Goal: Information Seeking & Learning: Find contact information

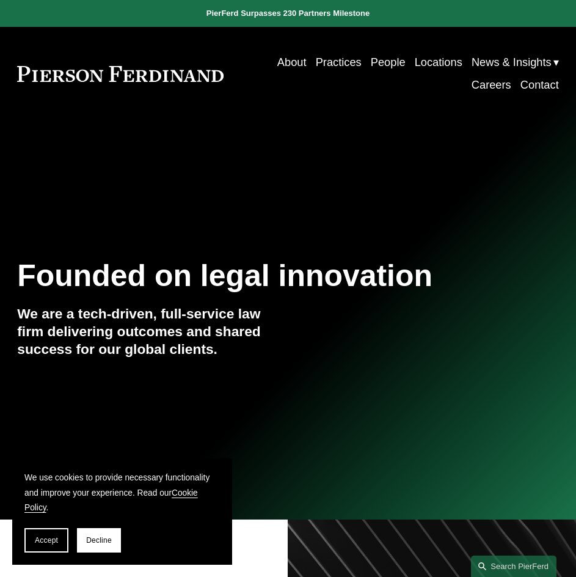
click at [486, 90] on link "Careers" at bounding box center [491, 85] width 40 height 23
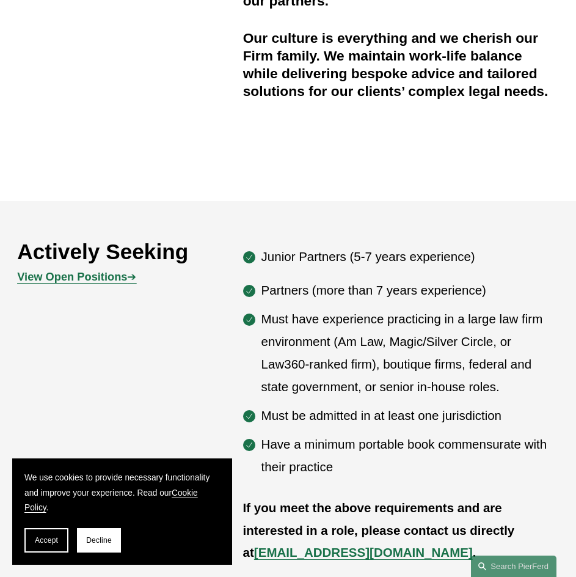
scroll to position [611, 0]
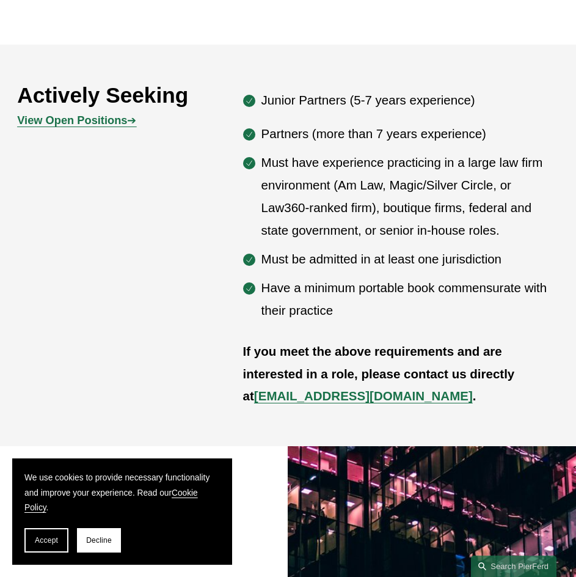
click at [89, 391] on div "Actively Seeking View Open Positions ➔ Junior Partners (5-7 years experience) P…" at bounding box center [288, 244] width 576 height 325
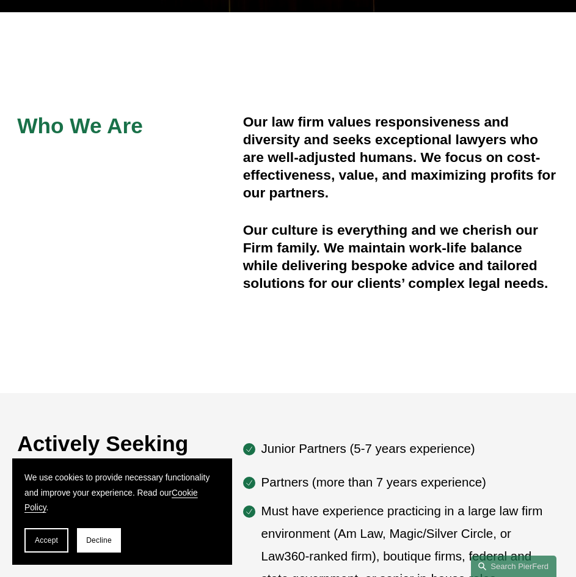
scroll to position [0, 0]
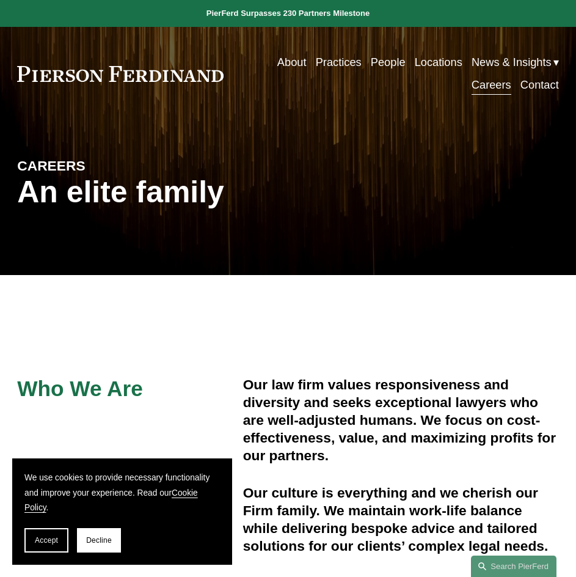
click at [542, 85] on link "Contact" at bounding box center [539, 85] width 38 height 23
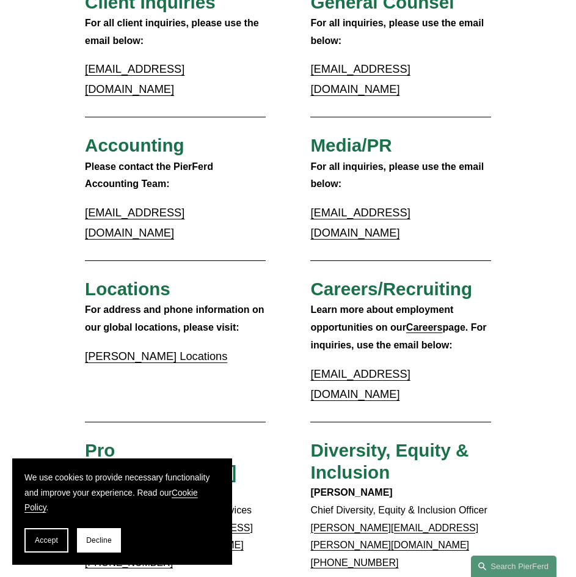
scroll to position [183, 0]
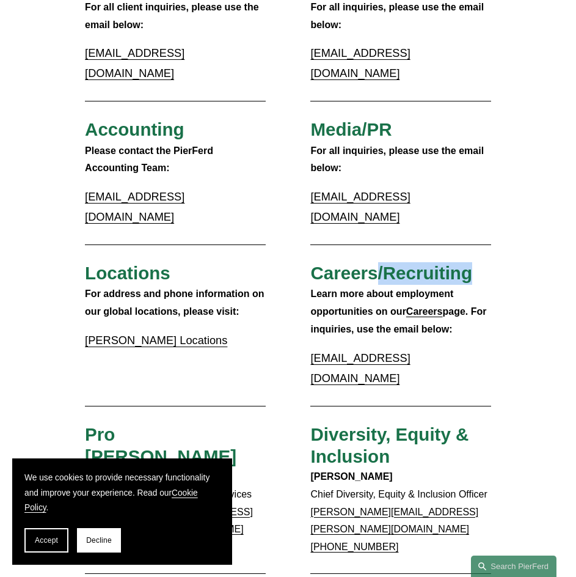
click at [471, 263] on span "Careers/Recruiting" at bounding box center [391, 273] width 162 height 20
drag, startPoint x: 471, startPoint y: 239, endPoint x: 388, endPoint y: 218, distance: 86.4
click at [388, 218] on div "Client Inquiries For all client inquiries, please use the email below: inquirie…" at bounding box center [288, 545] width 576 height 1138
drag, startPoint x: 379, startPoint y: 226, endPoint x: 454, endPoint y: 239, distance: 75.7
click at [481, 262] on h3 "Careers/Recruiting" at bounding box center [400, 273] width 181 height 23
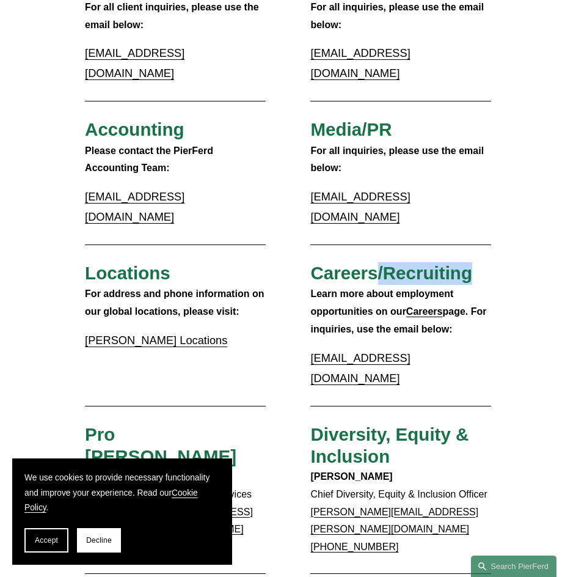
copy span "/Recruiting"
click at [31, 340] on div "Client Inquiries For all client inquiries, please use the email below: inquirie…" at bounding box center [288, 545] width 576 height 1138
click at [47, 542] on span "Accept" at bounding box center [46, 540] width 23 height 9
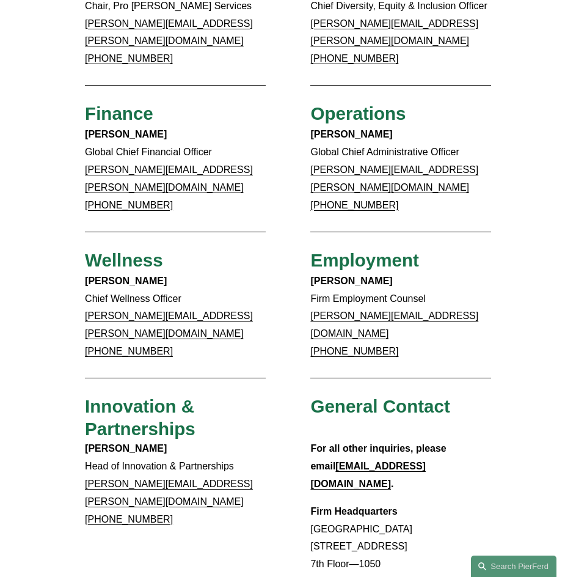
scroll to position [672, 0]
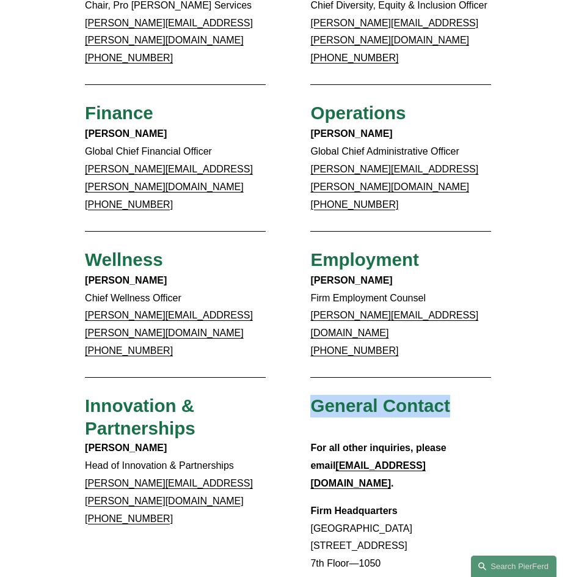
drag, startPoint x: 308, startPoint y: 294, endPoint x: 555, endPoint y: 296, distance: 247.4
click at [555, 296] on div "Client Inquiries For all client inquiries, please use the email below: inquirie…" at bounding box center [288, 56] width 576 height 1138
copy span "General Contact"
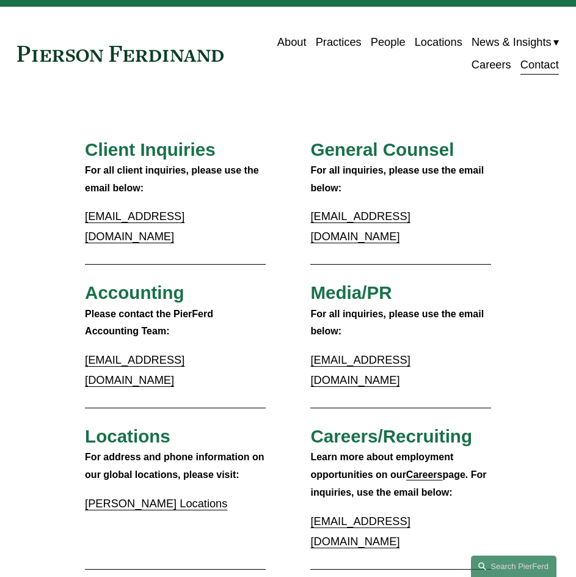
scroll to position [0, 0]
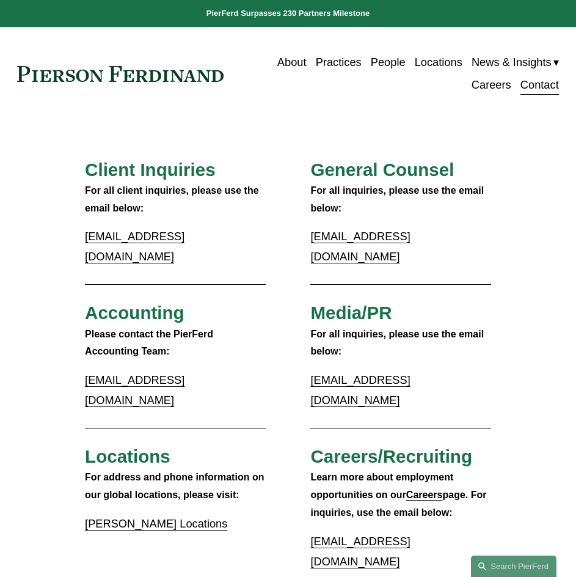
click at [393, 62] on link "People" at bounding box center [388, 62] width 35 height 23
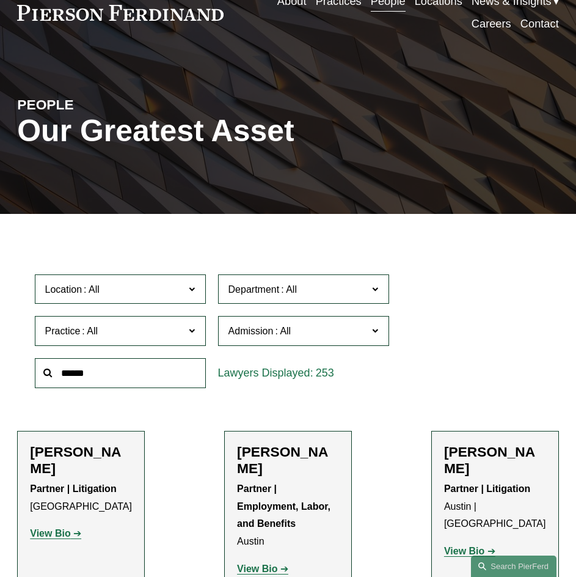
scroll to position [122, 0]
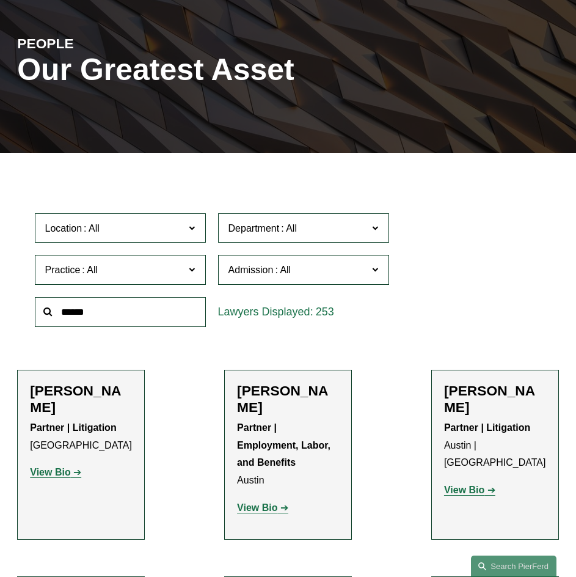
click at [131, 313] on input "text" at bounding box center [120, 312] width 171 height 30
click at [377, 230] on span at bounding box center [375, 227] width 6 height 16
click at [373, 231] on span at bounding box center [375, 227] width 6 height 16
click at [375, 272] on span at bounding box center [375, 269] width 6 height 16
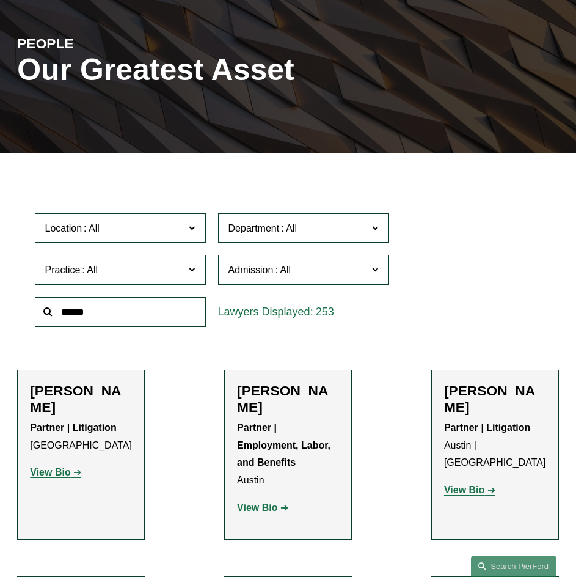
click at [189, 272] on label "Practice" at bounding box center [120, 270] width 171 height 30
click at [189, 272] on span at bounding box center [192, 269] width 6 height 16
click at [187, 220] on label "Location" at bounding box center [120, 228] width 171 height 30
click at [194, 228] on span at bounding box center [192, 227] width 6 height 16
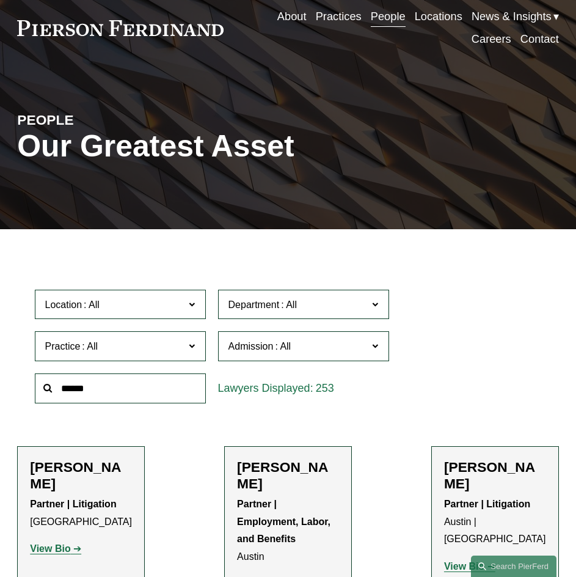
scroll to position [0, 0]
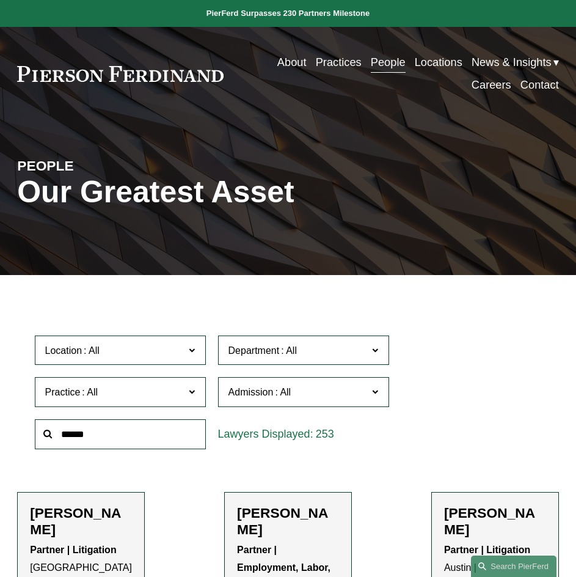
click at [433, 59] on link "Locations" at bounding box center [439, 62] width 48 height 23
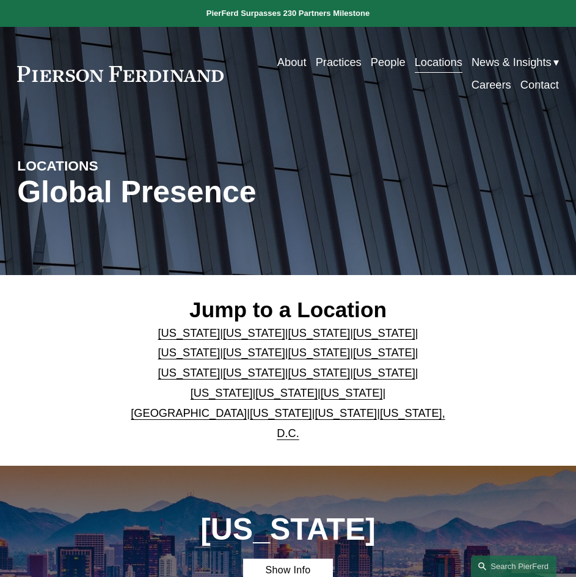
click at [383, 388] on link "[US_STATE]" at bounding box center [352, 392] width 62 height 13
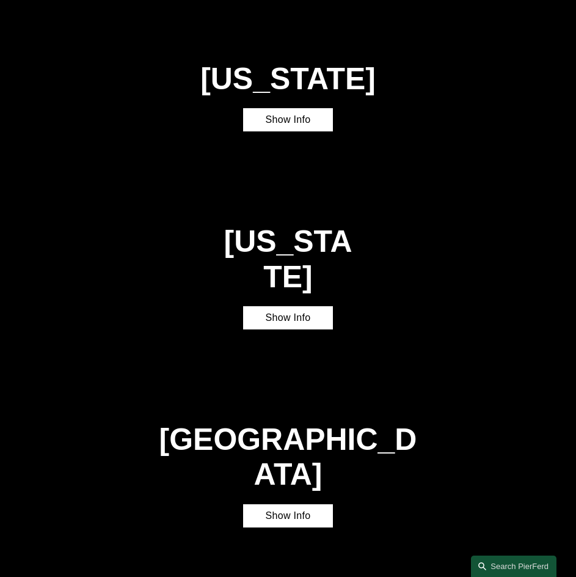
scroll to position [2785, 0]
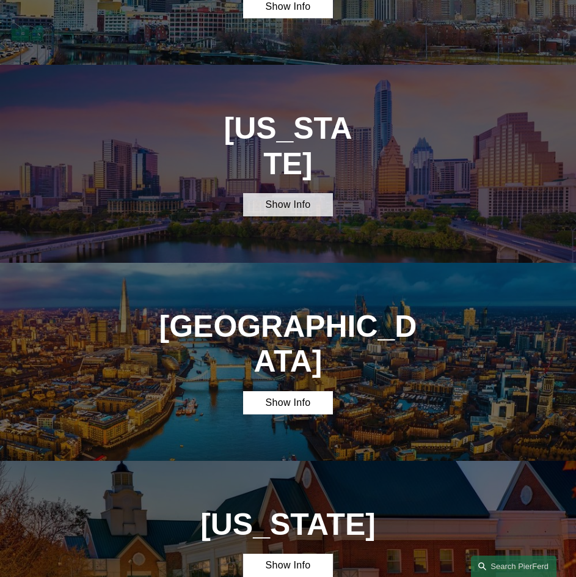
click at [272, 193] on link "Show Info" at bounding box center [288, 204] width 90 height 23
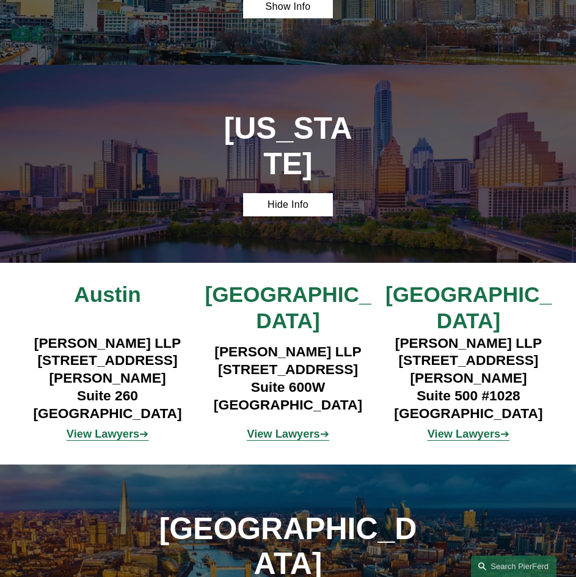
click at [115, 427] on strong "View Lawyers" at bounding box center [103, 433] width 73 height 13
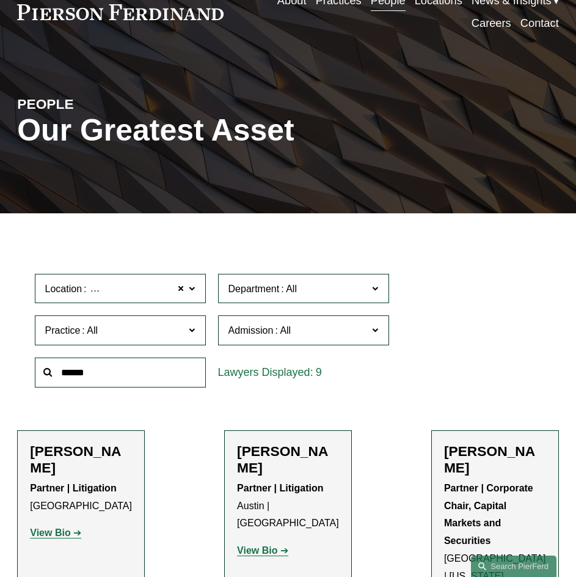
scroll to position [61, 0]
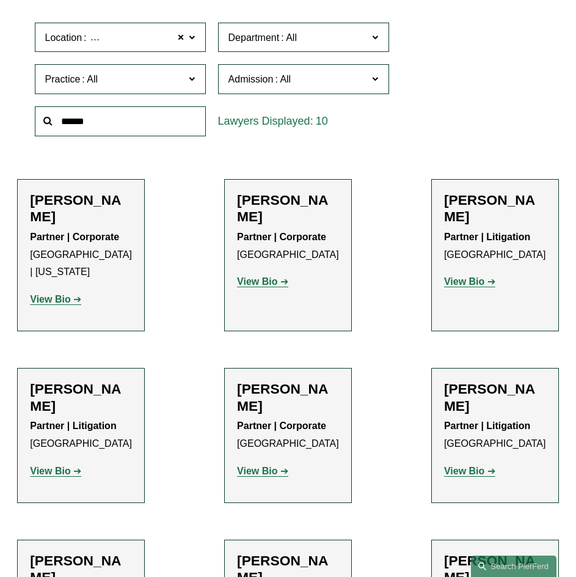
scroll to position [244, 0]
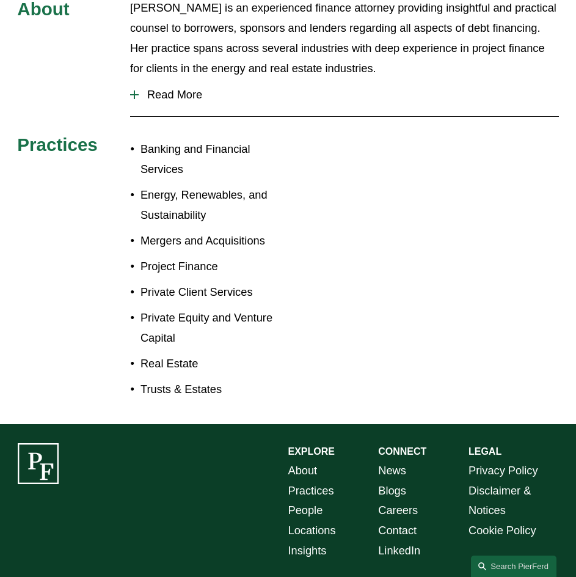
scroll to position [541, 0]
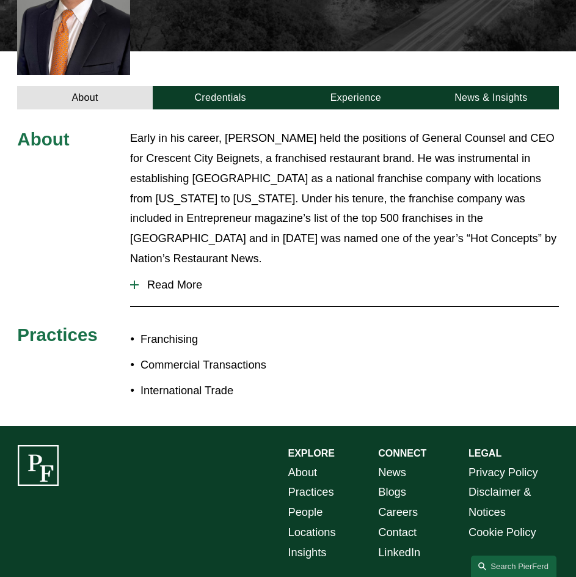
scroll to position [366, 0]
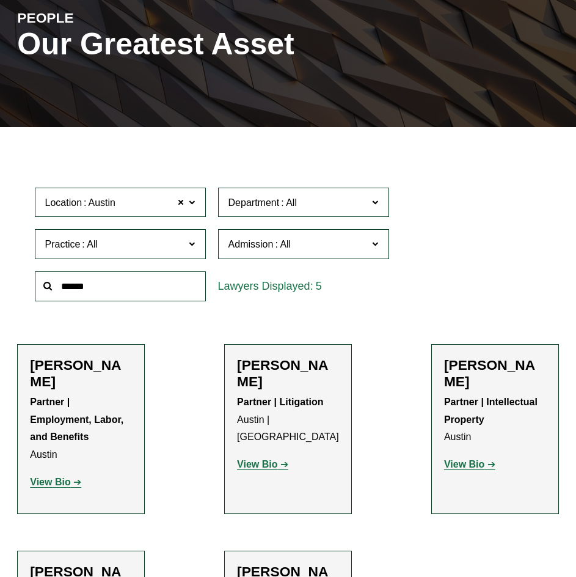
scroll to position [183, 0]
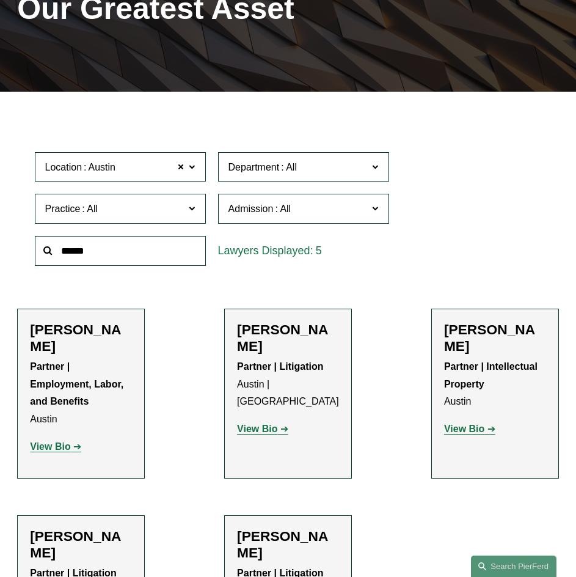
click at [313, 168] on span "Department" at bounding box center [298, 167] width 140 height 16
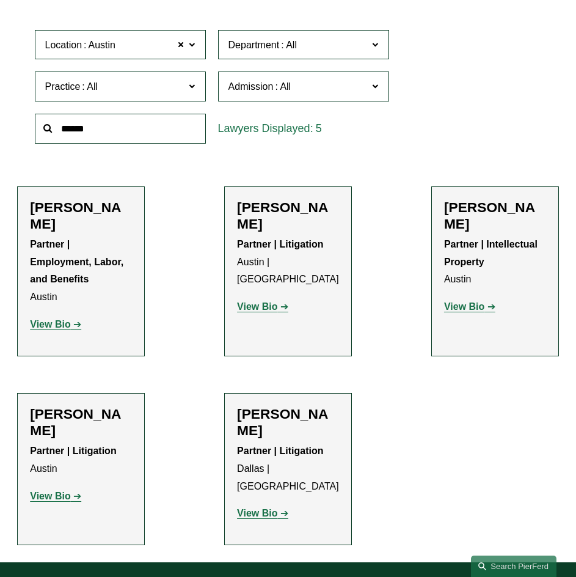
scroll to position [244, 0]
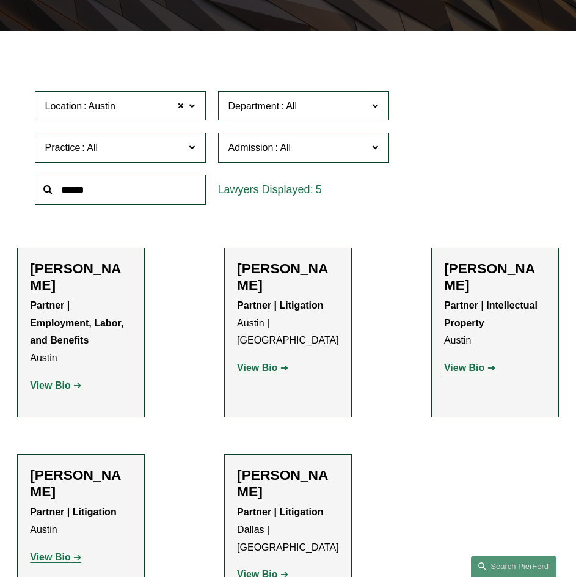
click at [374, 108] on span at bounding box center [375, 105] width 6 height 16
click at [82, 191] on input "text" at bounding box center [120, 190] width 171 height 30
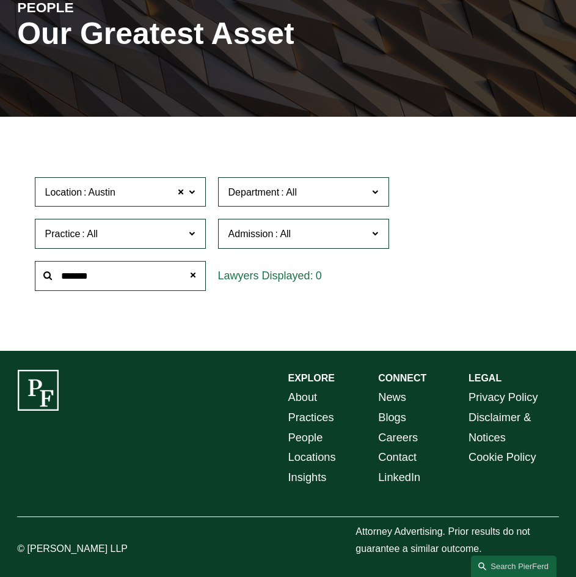
scroll to position [162, 0]
type input "*"
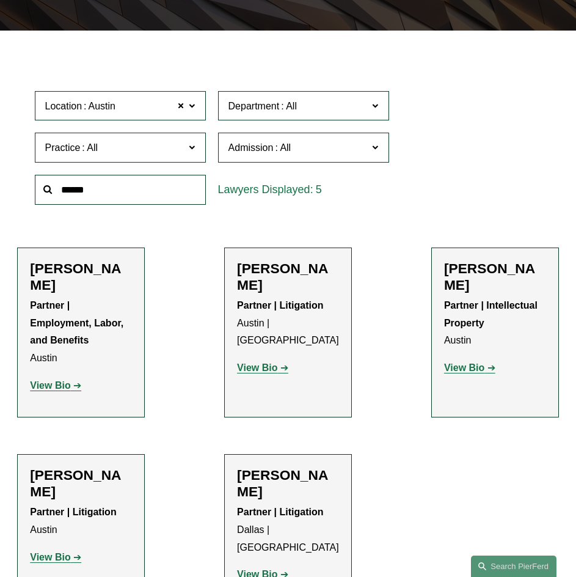
scroll to position [305, 0]
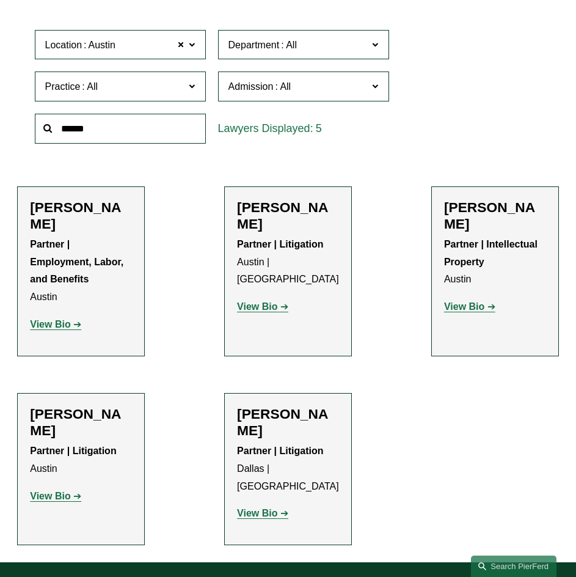
click at [65, 319] on strong "View Bio" at bounding box center [50, 324] width 40 height 10
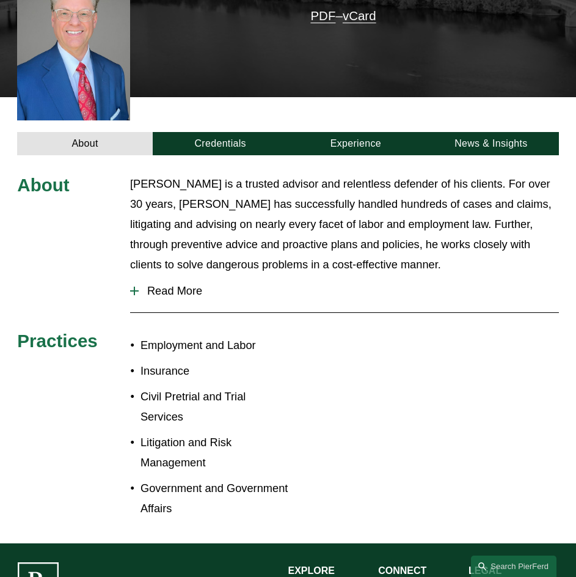
scroll to position [327, 0]
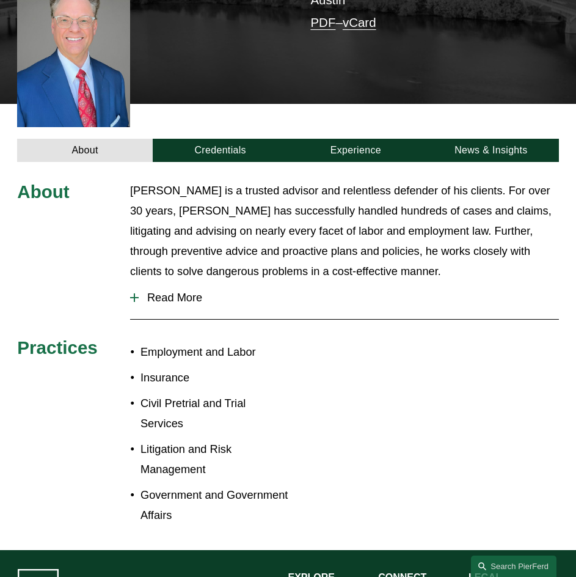
click at [150, 291] on span "Read More" at bounding box center [349, 297] width 420 height 13
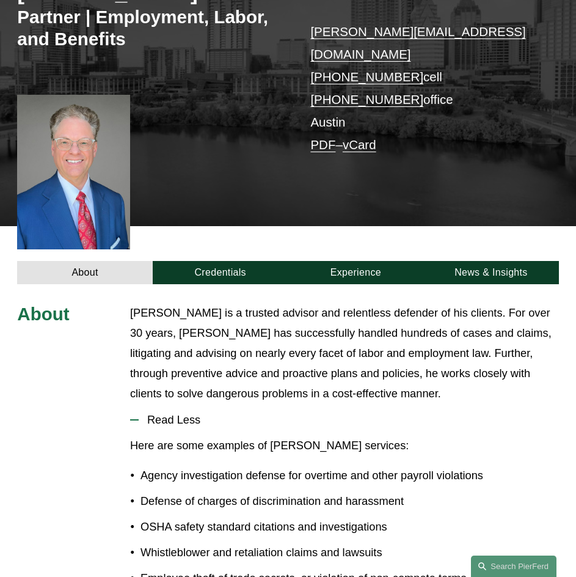
scroll to position [82, 0]
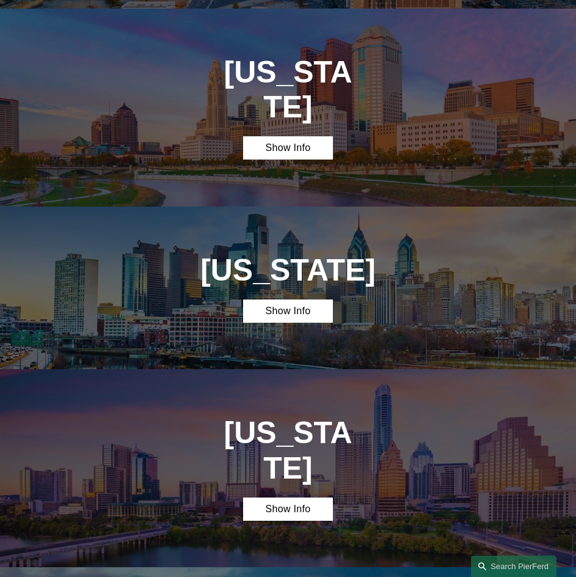
scroll to position [2480, 0]
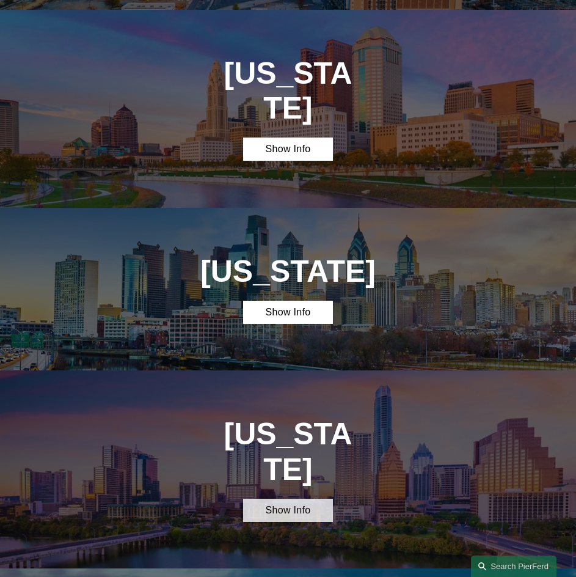
click at [287, 498] on link "Show Info" at bounding box center [288, 509] width 90 height 23
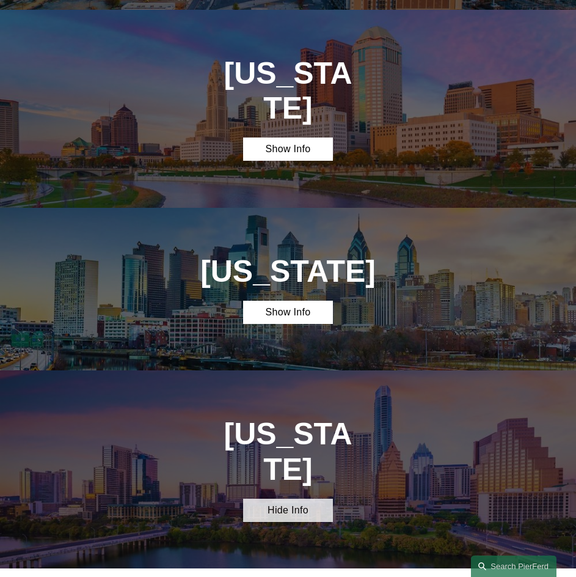
click at [282, 498] on link "Hide Info" at bounding box center [288, 509] width 90 height 23
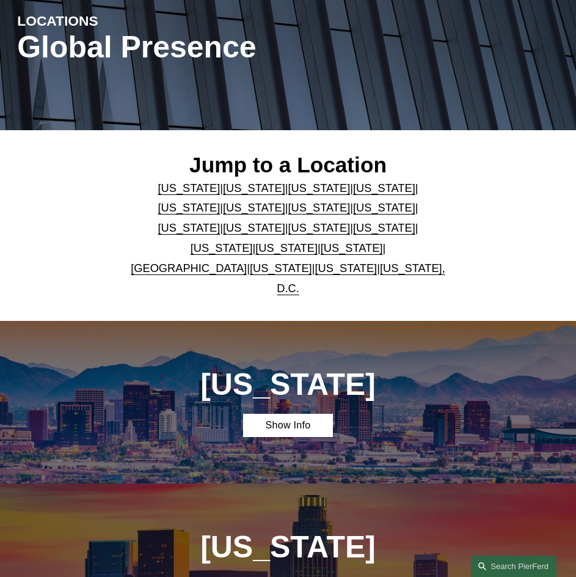
scroll to position [37, 0]
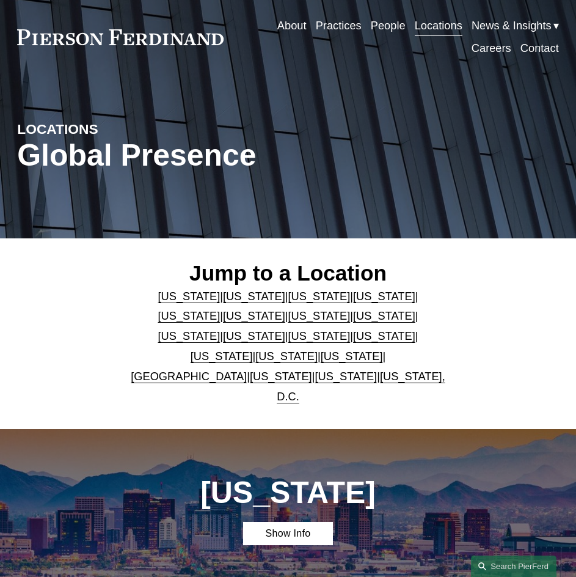
click at [391, 29] on link "People" at bounding box center [388, 26] width 35 height 23
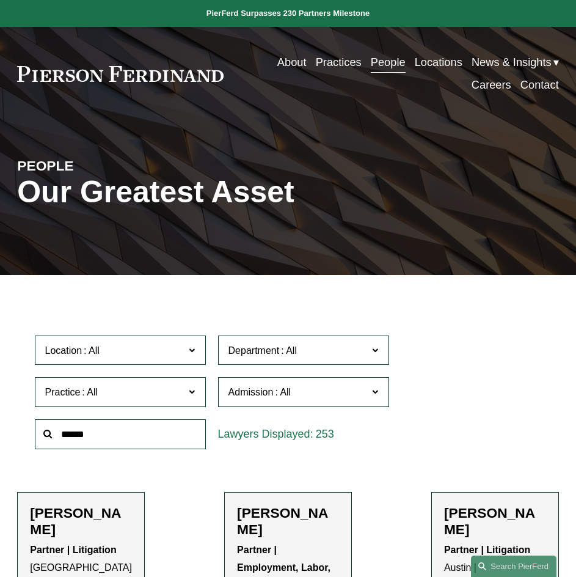
paste input "**********"
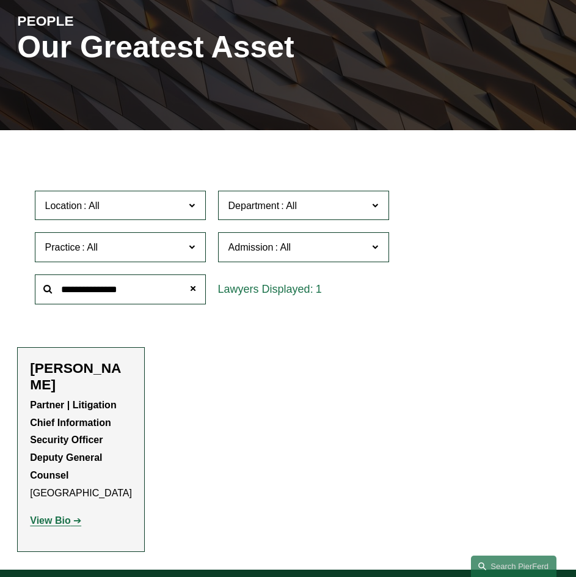
scroll to position [244, 0]
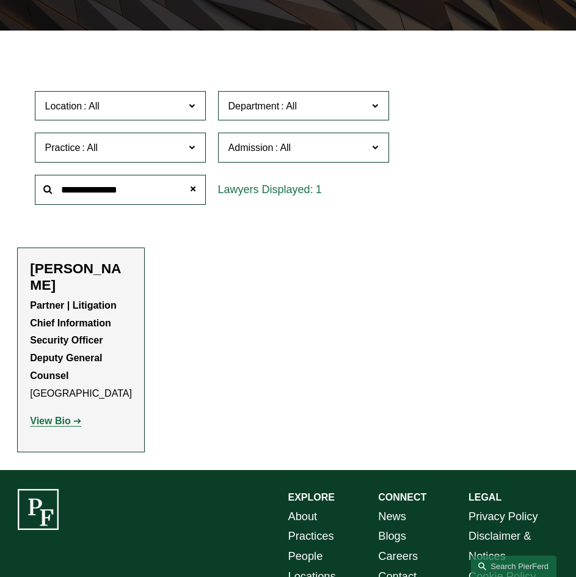
type input "**********"
click at [60, 424] on strong "View Bio" at bounding box center [50, 420] width 40 height 10
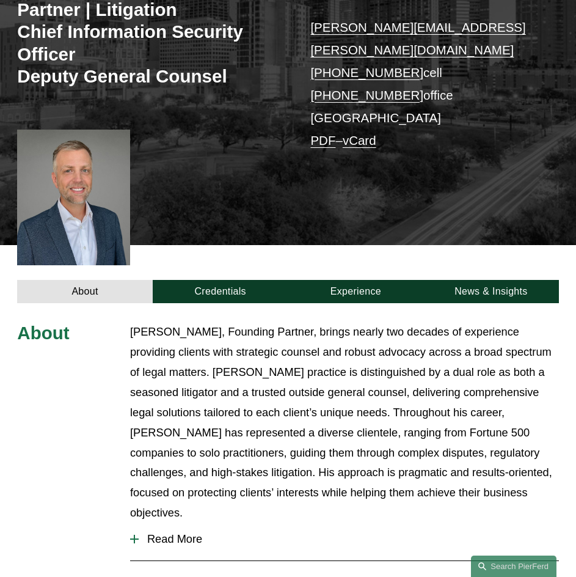
scroll to position [244, 0]
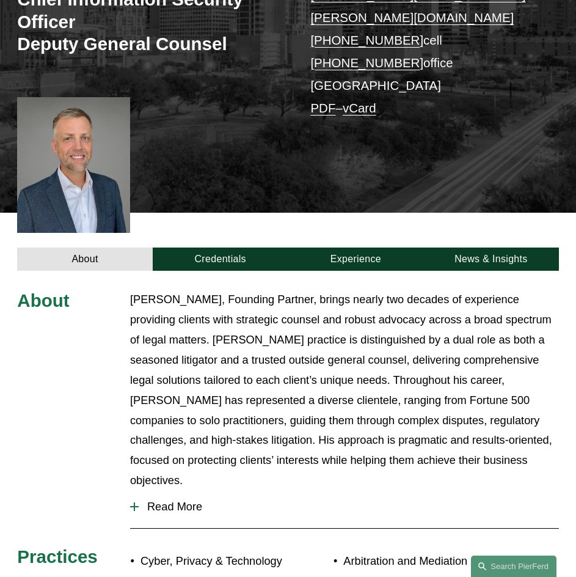
click at [134, 502] on div at bounding box center [134, 506] width 1 height 9
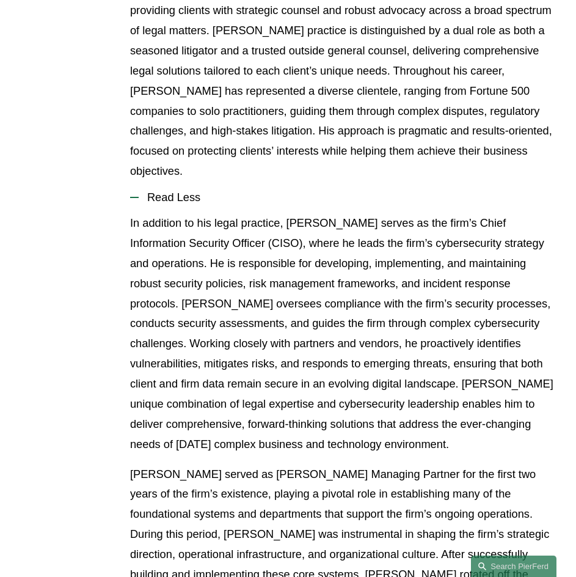
scroll to position [672, 0]
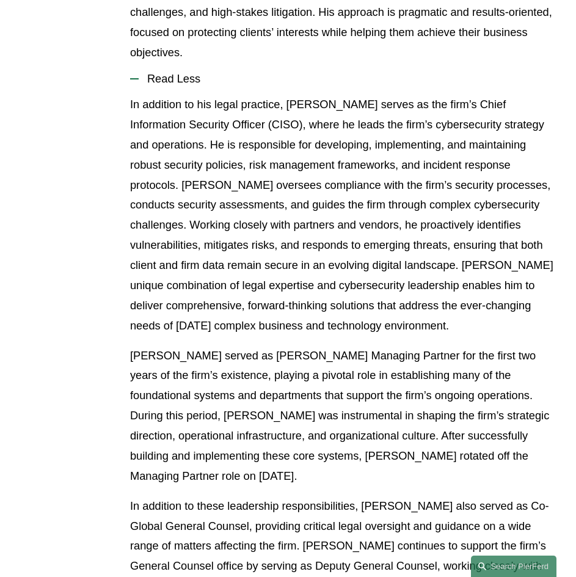
click at [82, 215] on div "About Landon Speights, Founding Partner, brings nearly two decades of experienc…" at bounding box center [288, 352] width 576 height 981
click at [203, 237] on p "In addition to his legal practice, Landon serves as the firm’s Chief Informatio…" at bounding box center [344, 215] width 429 height 241
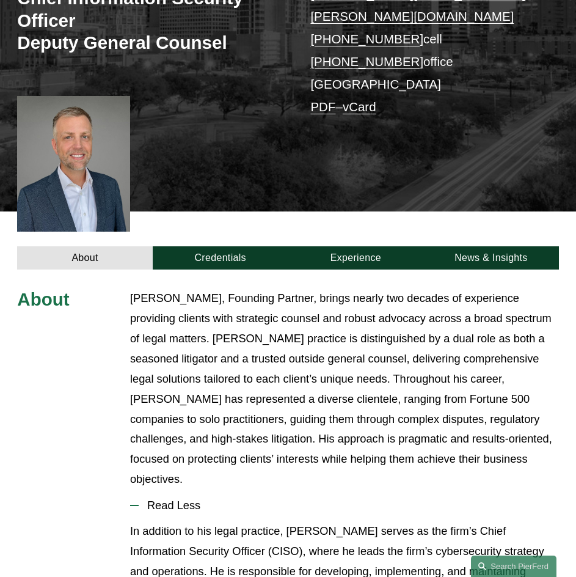
scroll to position [0, 0]
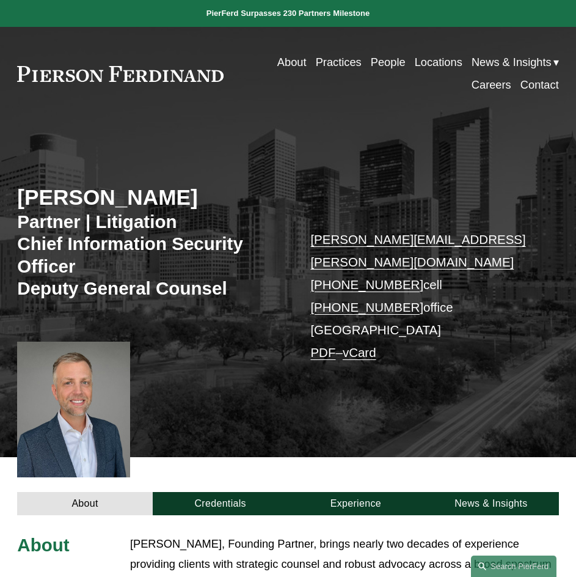
drag, startPoint x: 22, startPoint y: 192, endPoint x: 190, endPoint y: 200, distance: 168.2
click at [192, 198] on h2 "[PERSON_NAME]" at bounding box center [152, 197] width 271 height 26
copy h2 "[PERSON_NAME]"
drag, startPoint x: 308, startPoint y: 309, endPoint x: 368, endPoint y: 308, distance: 59.9
click at [368, 308] on div "Landon Speights Partner | Litigation Chief Information Security Officer Deputy …" at bounding box center [288, 297] width 576 height 319
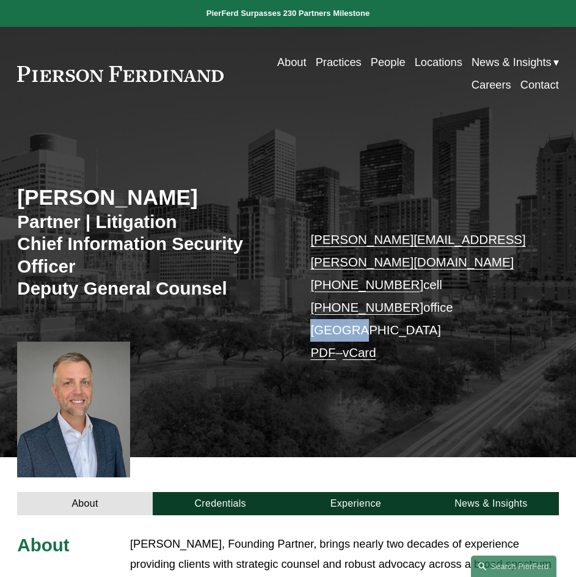
click at [529, 65] on span "News & Insights" at bounding box center [511, 63] width 80 height 20
click at [0, 0] on span "News" at bounding box center [0, 0] width 0 height 0
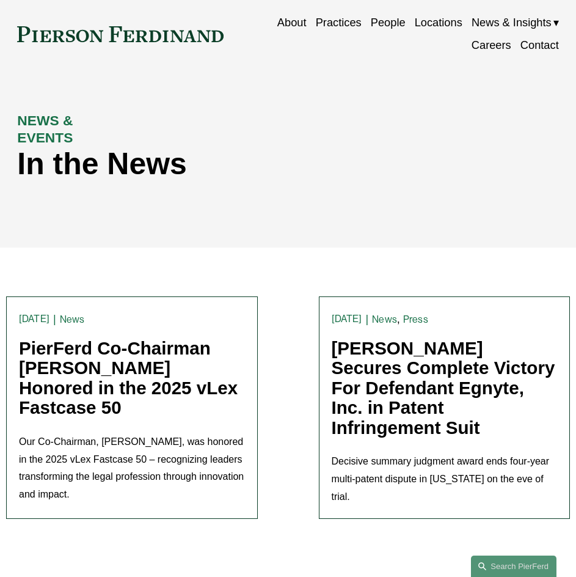
scroll to position [61, 0]
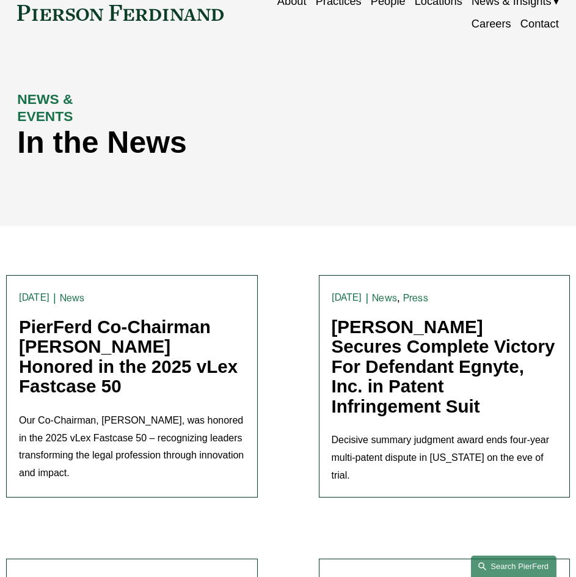
click at [519, 568] on link "Search this site" at bounding box center [514, 565] width 86 height 21
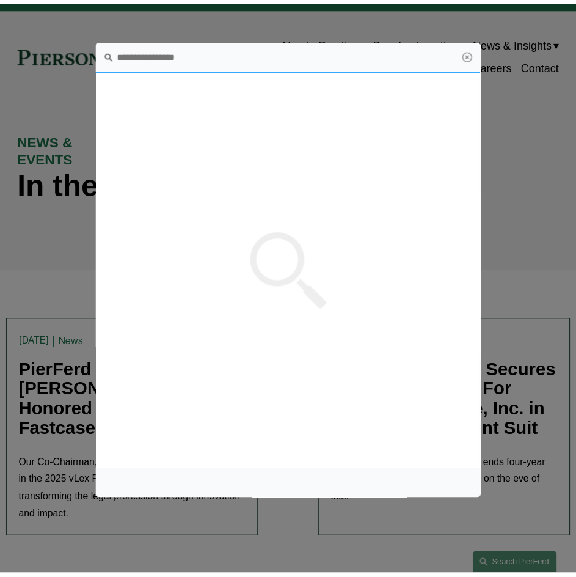
scroll to position [0, 0]
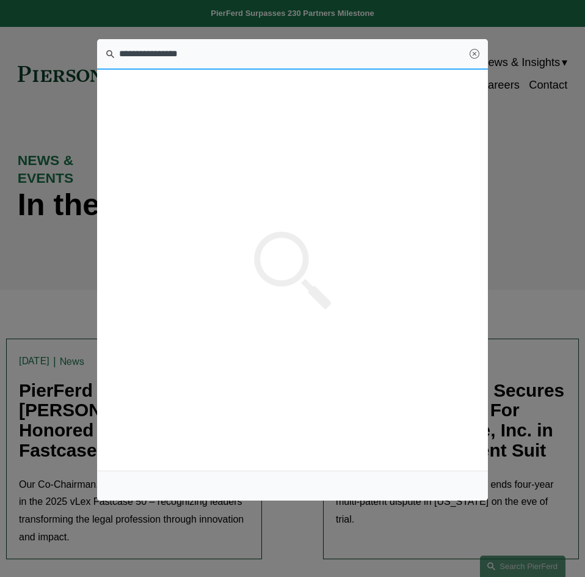
type input "**********"
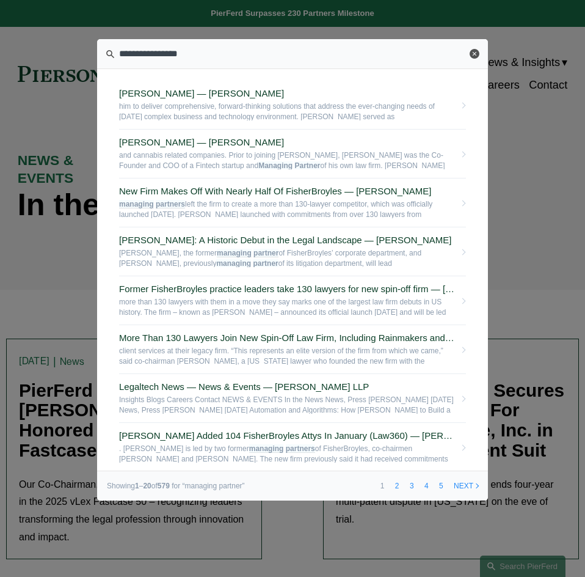
click at [474, 54] on link "Close" at bounding box center [475, 54] width 10 height 10
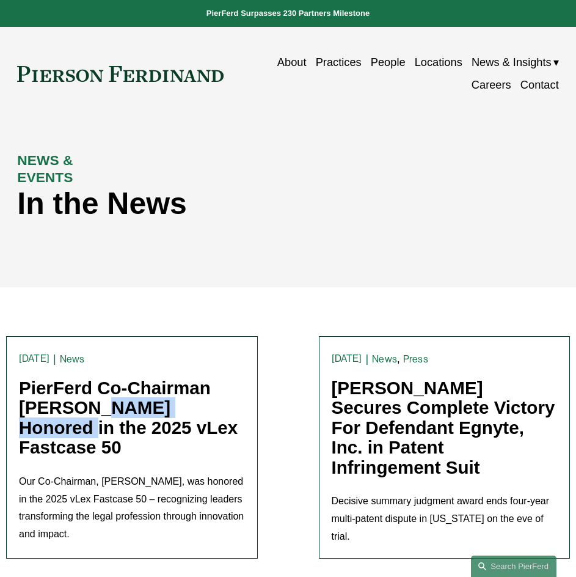
drag, startPoint x: 17, startPoint y: 409, endPoint x: 146, endPoint y: 413, distance: 129.0
click at [146, 413] on article "News Trevor Rubin 8/11/25 News Trevor Rubin 8/11/25 PierFerd Co-Chairman Joel F…" at bounding box center [132, 447] width 252 height 222
copy link "Joel Ferdinand"
click at [385, 63] on link "People" at bounding box center [388, 62] width 35 height 23
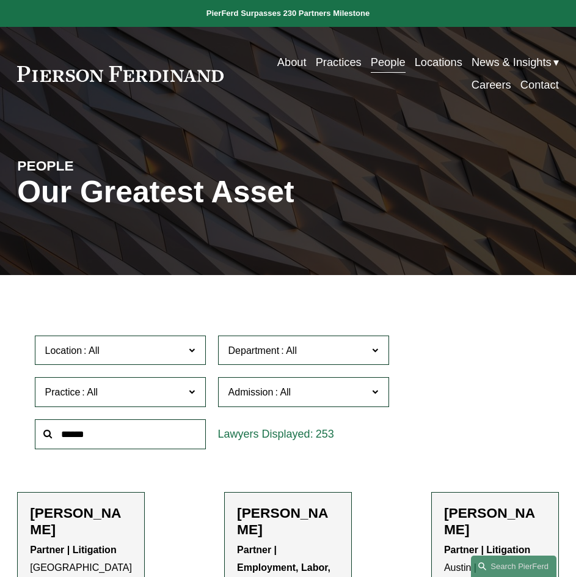
click at [87, 434] on input "text" at bounding box center [120, 434] width 171 height 30
paste input "**********"
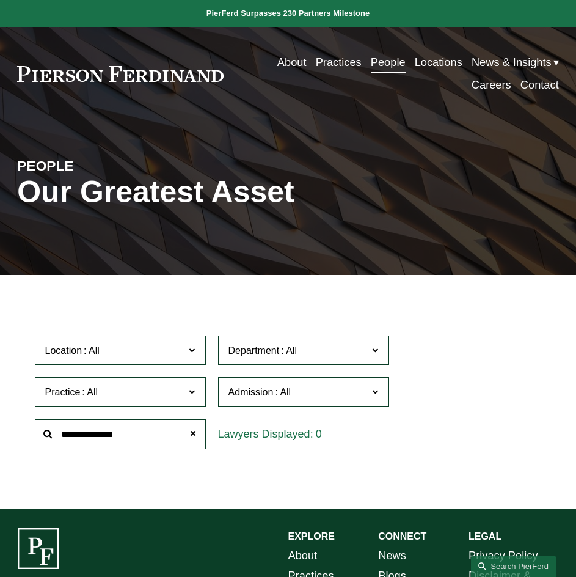
scroll to position [162, 0]
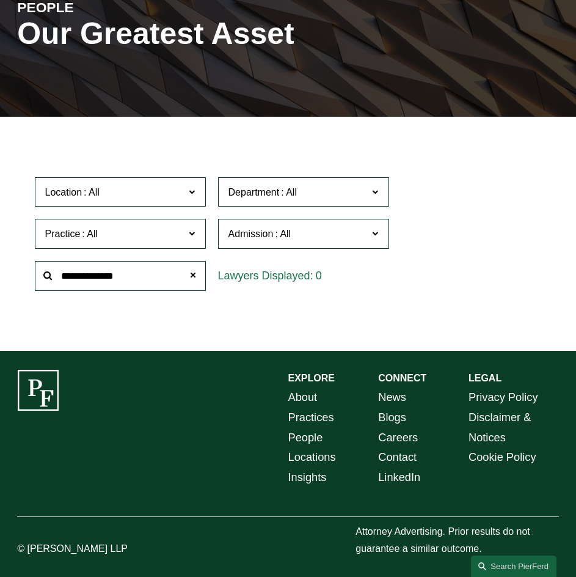
drag, startPoint x: 81, startPoint y: 274, endPoint x: -75, endPoint y: 280, distance: 155.2
click at [0, 280] on html "0 PierFerd Surpasses 230 Partners Milestone Skip to Content" at bounding box center [288, 209] width 576 height 735
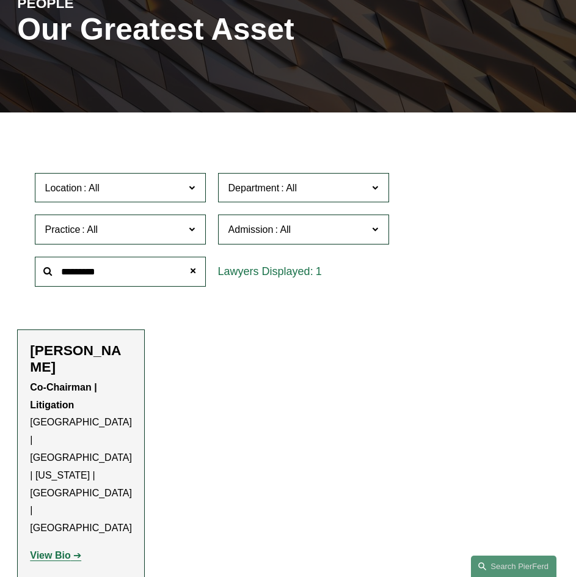
type input "*********"
click at [68, 419] on p "Co-Chairman | Litigation Atlanta | London | New York | Philadelphia | Princeton" at bounding box center [81, 458] width 102 height 158
click at [30, 391] on li "Joel M. Ferdinand Co-Chairman | Litigation Atlanta | London | New York | Philad…" at bounding box center [81, 458] width 128 height 258
drag, startPoint x: 24, startPoint y: 348, endPoint x: 112, endPoint y: 368, distance: 90.1
click at [112, 368] on li "Joel M. Ferdinand Co-Chairman | Litigation Atlanta | London | New York | Philad…" at bounding box center [81, 458] width 128 height 258
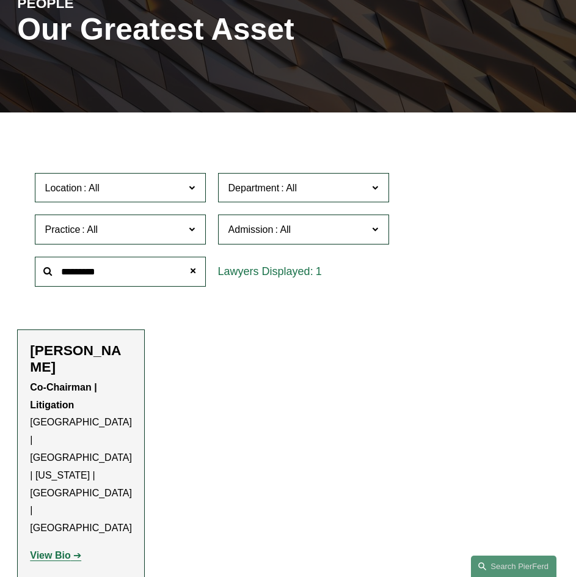
copy h2 "Joel M. Ferdinand"
click at [58, 550] on strong "View Bio" at bounding box center [50, 555] width 40 height 10
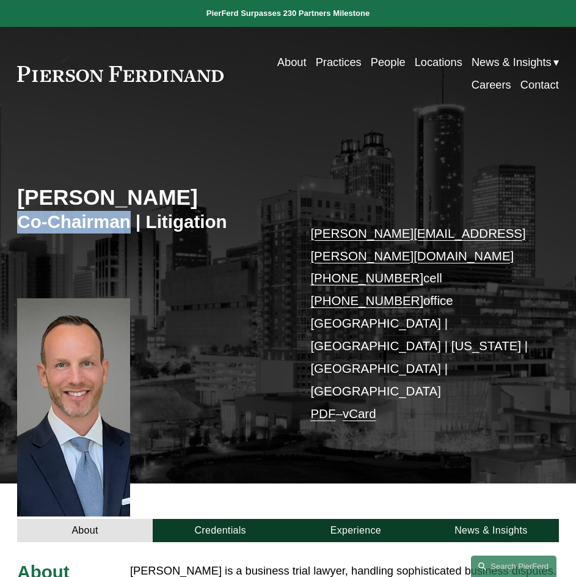
drag, startPoint x: 10, startPoint y: 219, endPoint x: 126, endPoint y: 224, distance: 115.5
click at [129, 222] on div "[PERSON_NAME] Co-Chairman | Litigation [PERSON_NAME][EMAIL_ADDRESS][PERSON_NAME…" at bounding box center [288, 311] width 576 height 346
copy h3 "Co-Chairman"
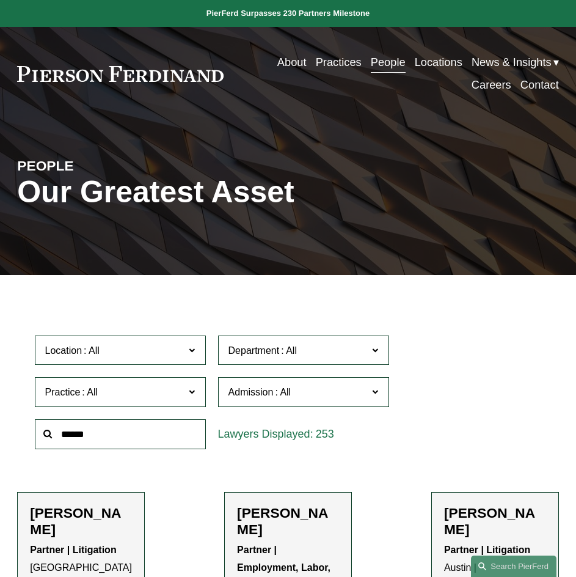
scroll to position [162, 0]
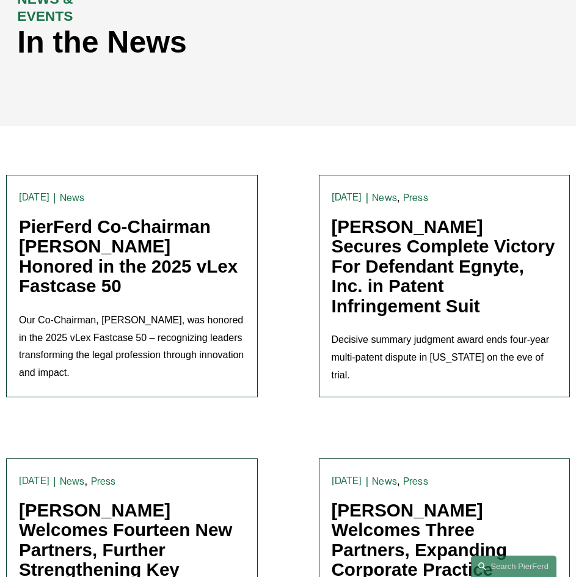
scroll to position [183, 0]
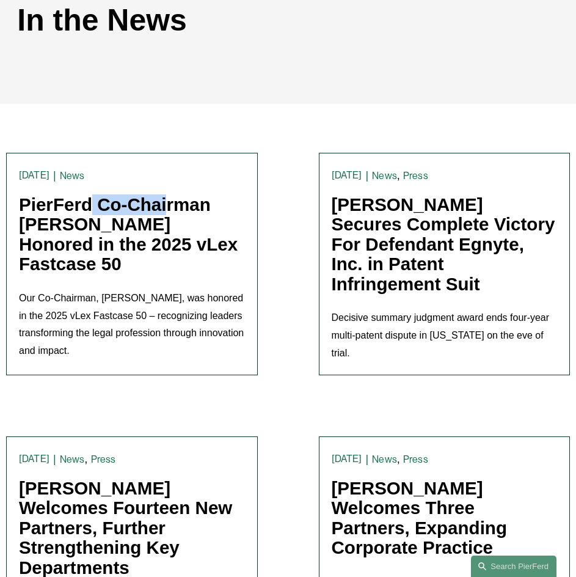
drag, startPoint x: 10, startPoint y: 204, endPoint x: 90, endPoint y: 213, distance: 80.5
click at [90, 213] on article "News Trevor Rubin 8/11/25 News Trevor Rubin 8/11/25 PierFerd Co-Chairman Joel F…" at bounding box center [132, 264] width 252 height 222
drag, startPoint x: 323, startPoint y: 203, endPoint x: 396, endPoint y: 207, distance: 72.8
click at [396, 207] on article "News , Press Trevor Rubin 8/4/25 News , Press Trevor Rubin 8/4/25 Pierson Ferdi…" at bounding box center [445, 264] width 252 height 222
copy link "Pierson"
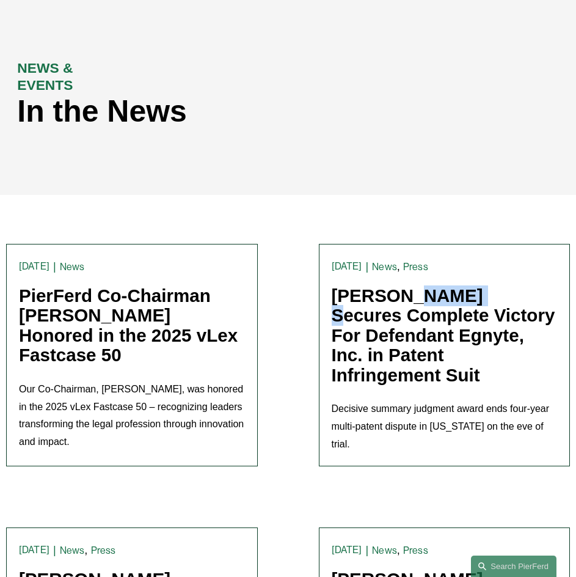
scroll to position [0, 0]
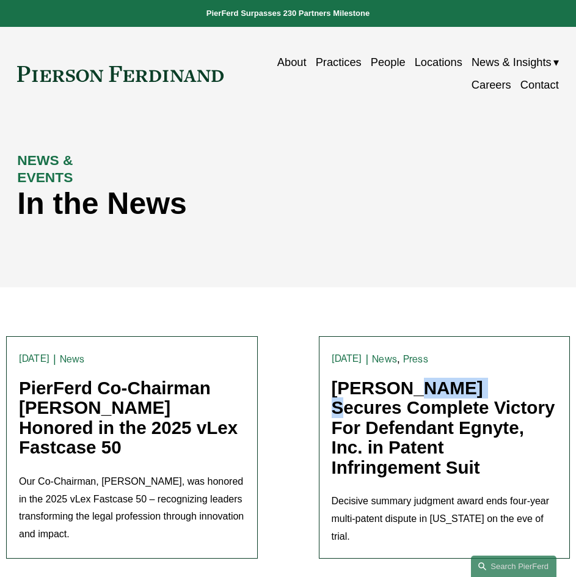
click at [386, 65] on link "People" at bounding box center [388, 62] width 35 height 23
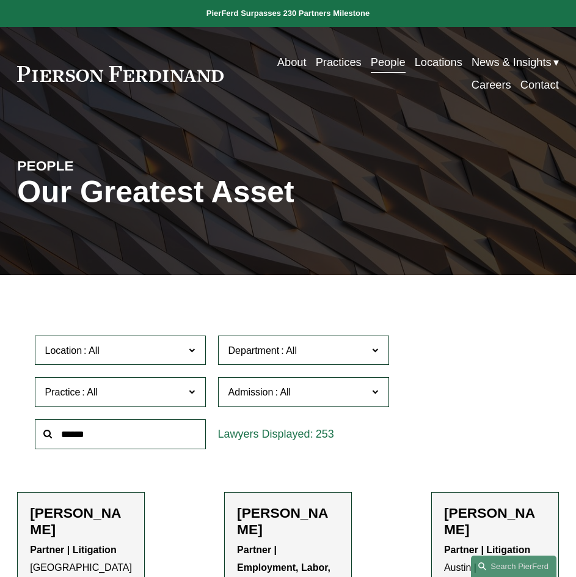
paste input "*******"
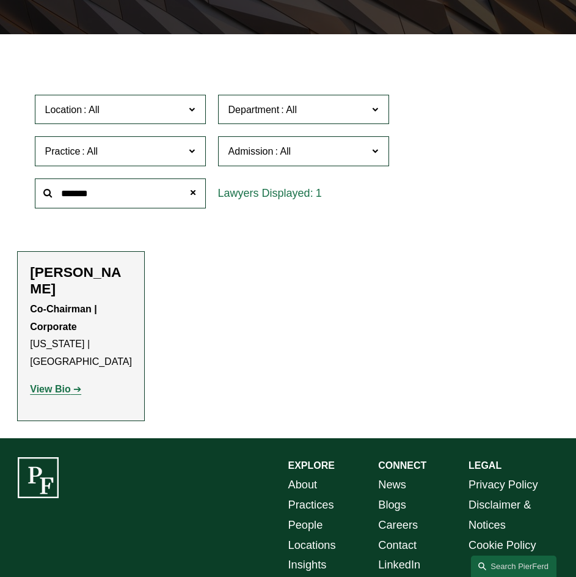
scroll to position [244, 0]
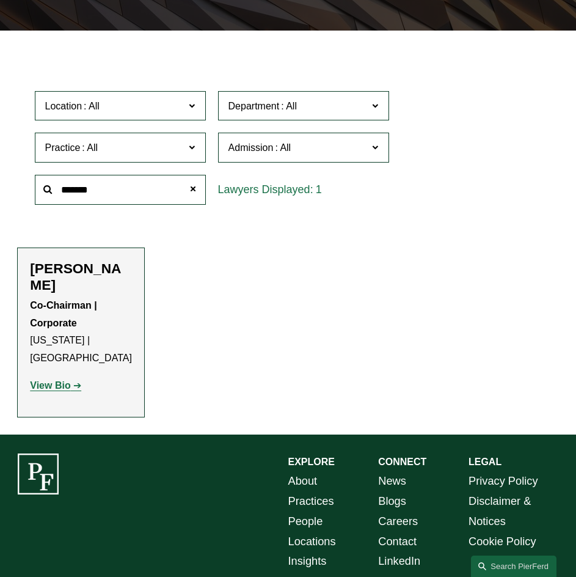
type input "*******"
click at [66, 282] on h2 "[PERSON_NAME]" at bounding box center [81, 277] width 102 height 34
click at [53, 380] on strong "View Bio" at bounding box center [50, 385] width 40 height 10
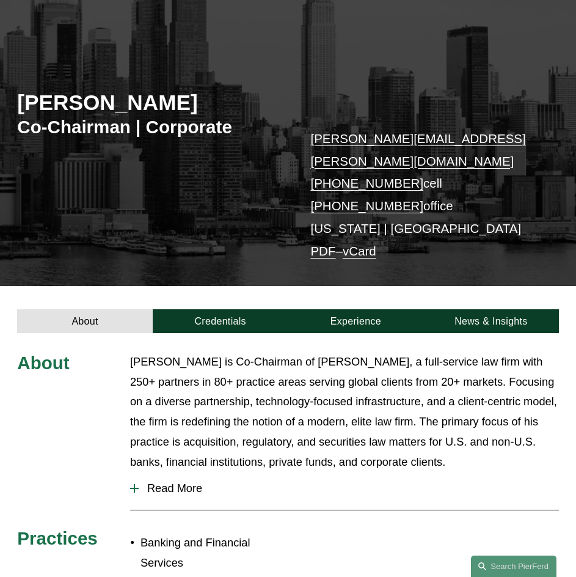
scroll to position [122, 0]
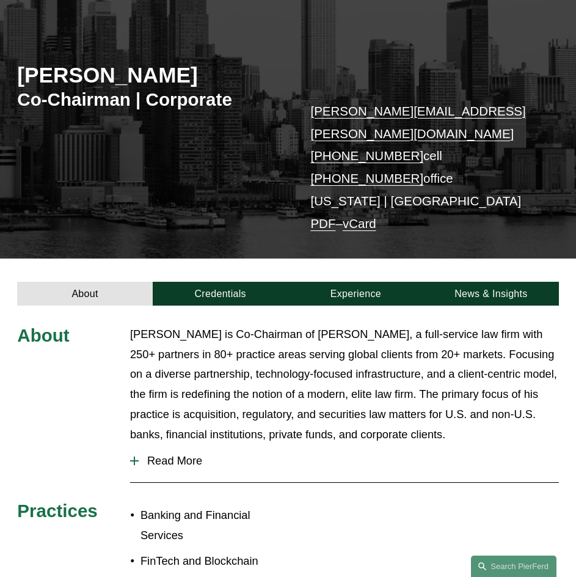
click at [21, 68] on h2 "[PERSON_NAME]" at bounding box center [152, 75] width 271 height 26
drag, startPoint x: 21, startPoint y: 68, endPoint x: 178, endPoint y: 74, distance: 157.7
click at [178, 74] on h2 "[PERSON_NAME]" at bounding box center [152, 75] width 271 height 26
copy h2 "[PERSON_NAME]"
